Goal: Task Accomplishment & Management: Manage account settings

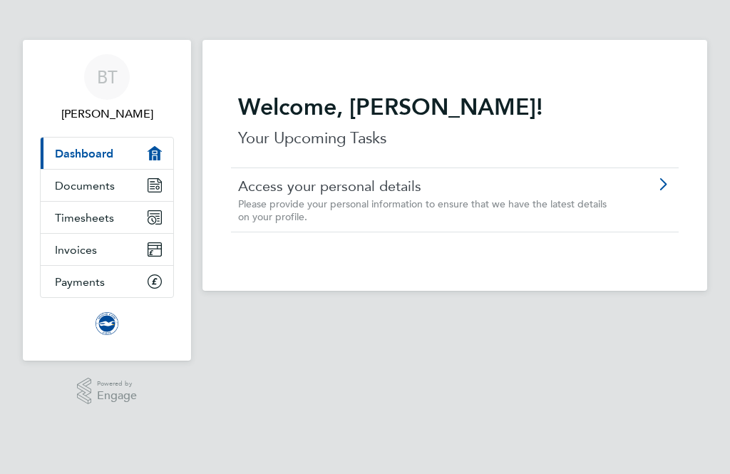
click at [111, 218] on span "Timesheets" at bounding box center [84, 218] width 59 height 14
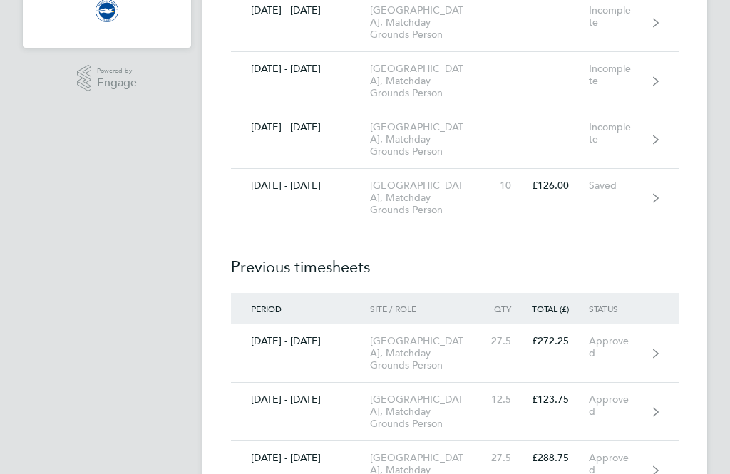
scroll to position [309, 0]
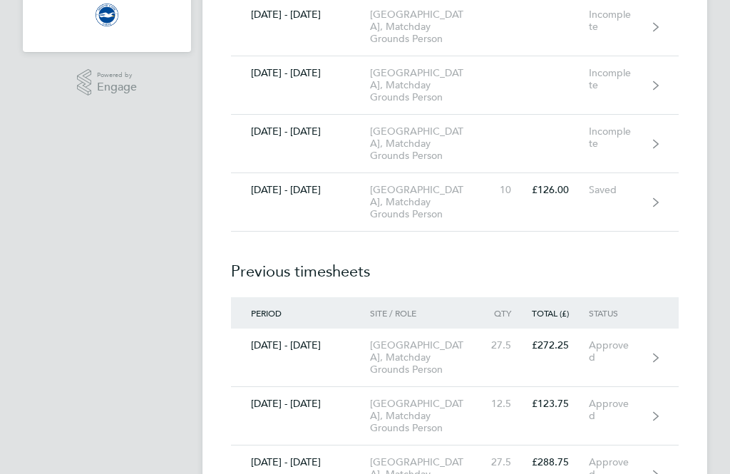
click at [655, 206] on icon at bounding box center [656, 202] width 6 height 9
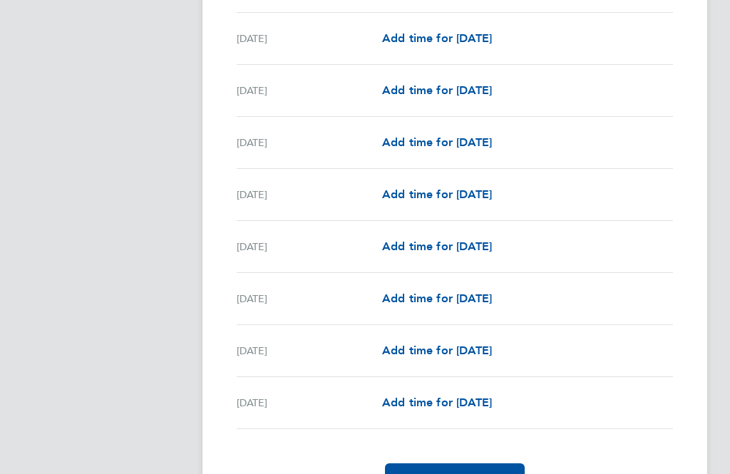
scroll to position [1652, 0]
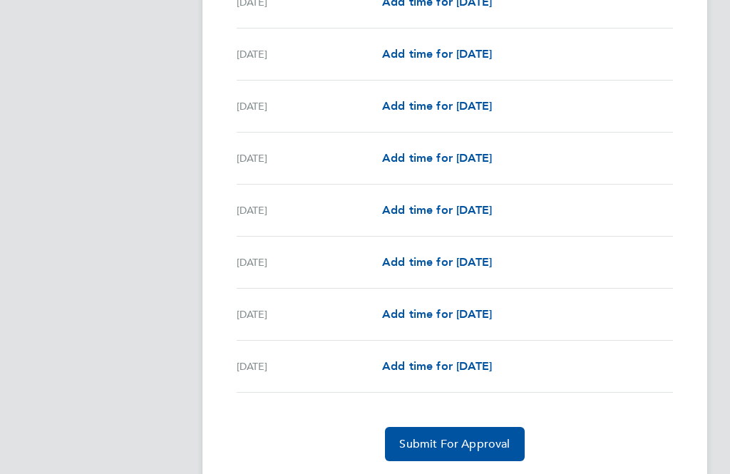
click at [492, 373] on span "Add time for [DATE]" at bounding box center [437, 366] width 110 height 14
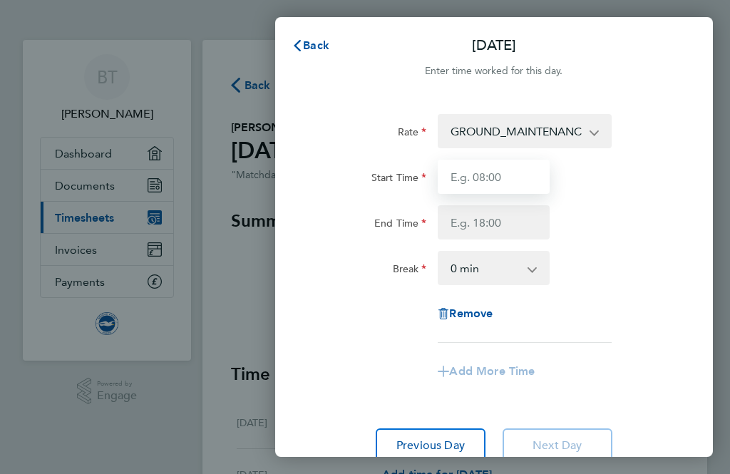
click at [508, 178] on input "Start Time" at bounding box center [494, 177] width 112 height 34
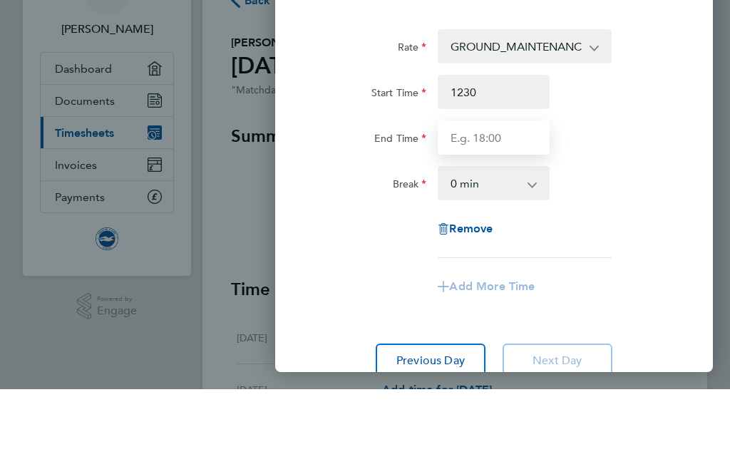
click at [515, 205] on input "End Time" at bounding box center [494, 222] width 112 height 34
type input "12:30"
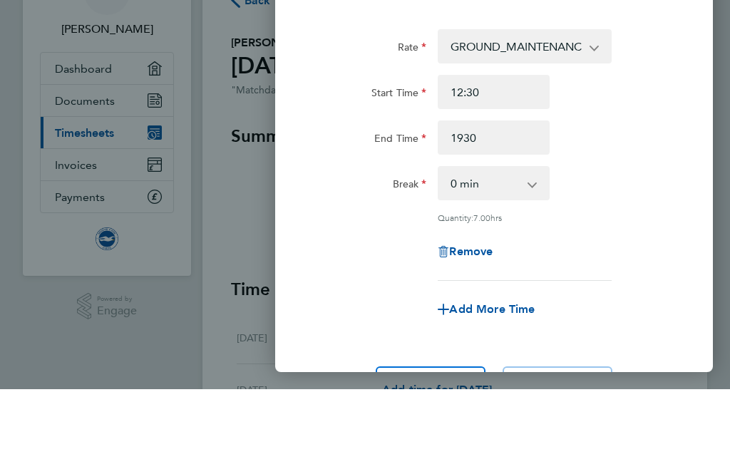
type input "19:30"
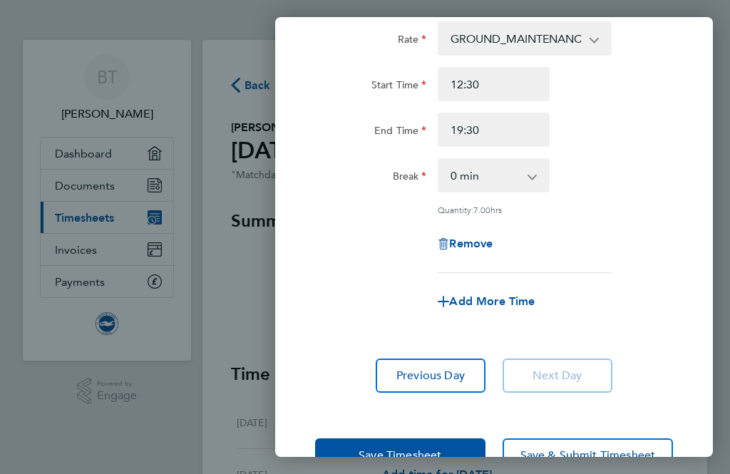
scroll to position [91, 0]
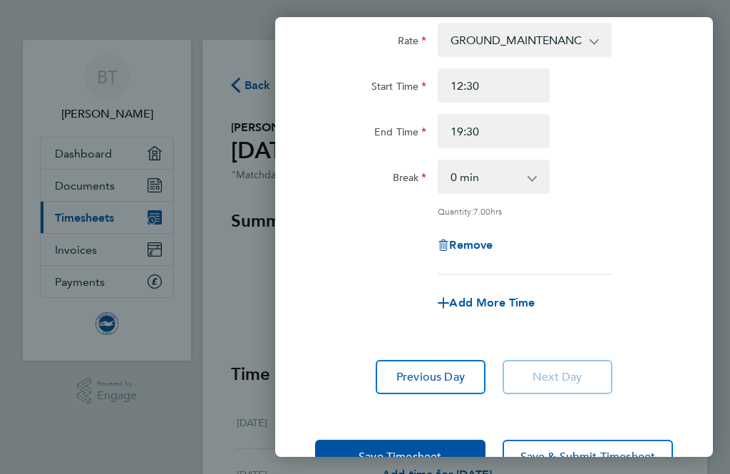
click at [404, 464] on span "Save Timesheet" at bounding box center [400, 457] width 83 height 14
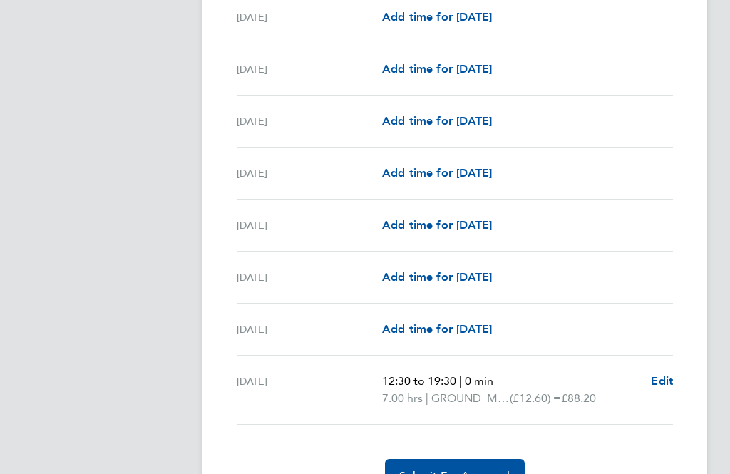
scroll to position [1669, 0]
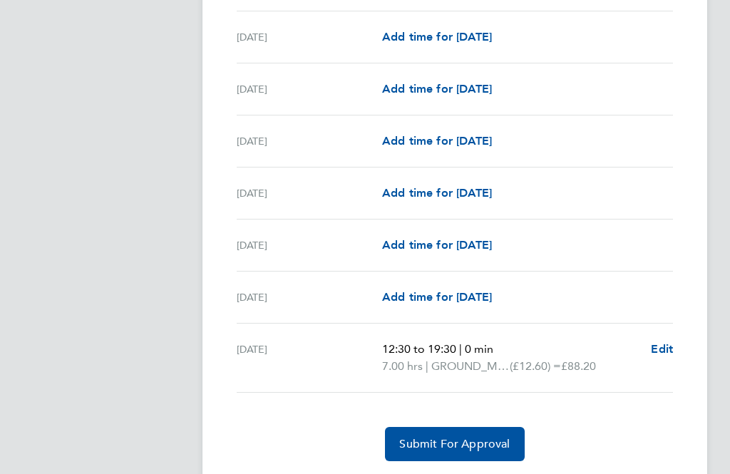
click at [476, 451] on span "Submit For Approval" at bounding box center [454, 444] width 111 height 14
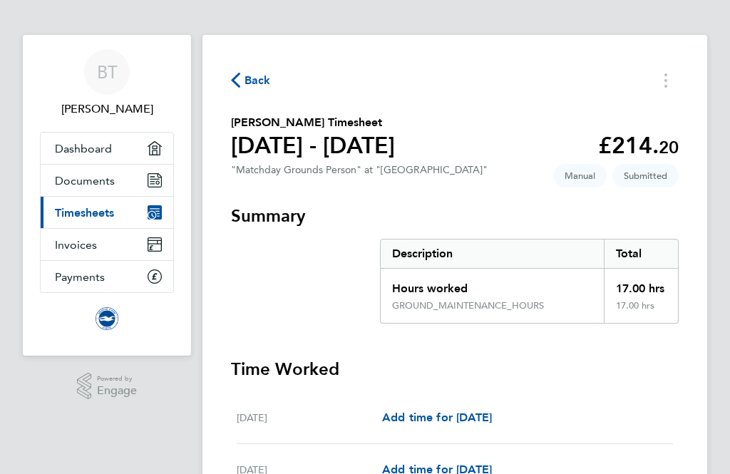
scroll to position [0, 0]
